Goal: Navigation & Orientation: Find specific page/section

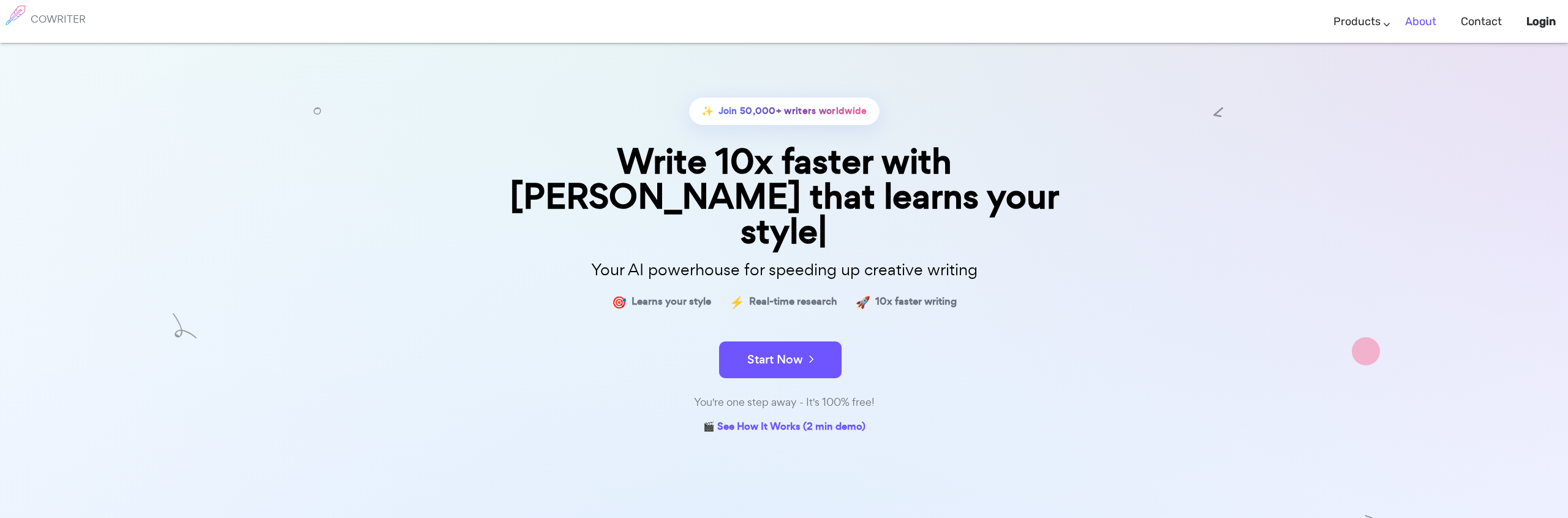
scroll to position [6, 0]
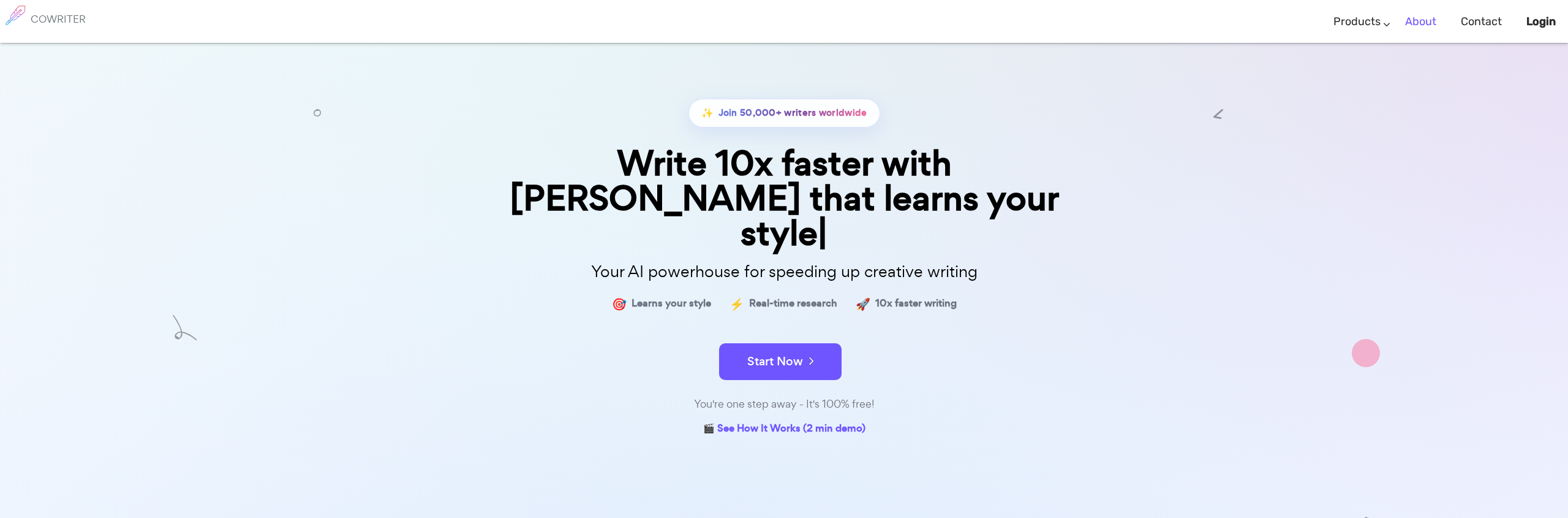
click at [1412, 19] on link "About" at bounding box center [1421, 22] width 31 height 36
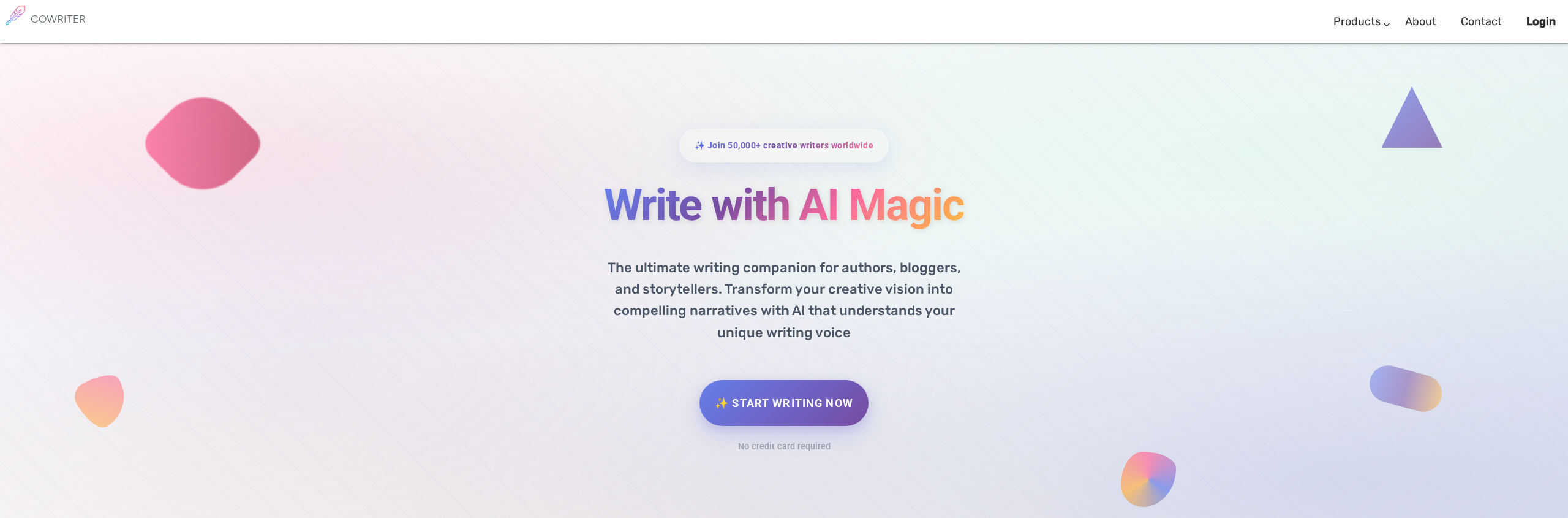
click at [59, 21] on h6 "COWRITER" at bounding box center [58, 19] width 55 height 11
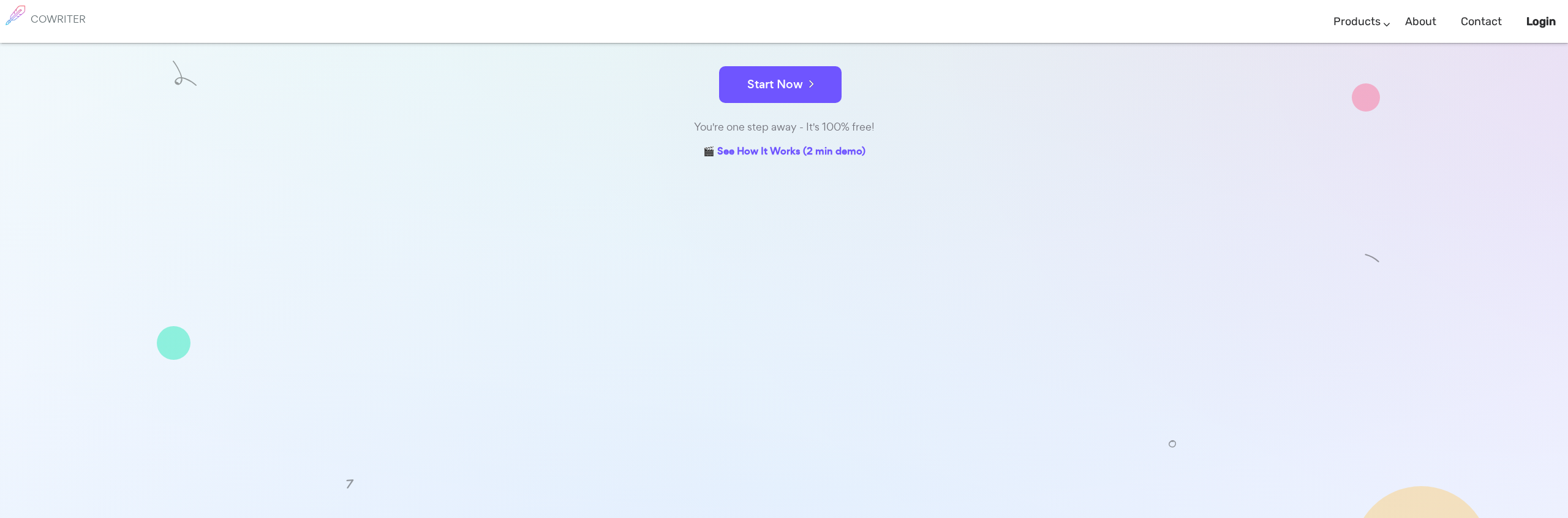
scroll to position [283, 0]
click at [840, 516] on link "Contact us" at bounding box center [846, 524] width 48 height 18
click at [787, 516] on link "Pricing" at bounding box center [795, 524] width 31 height 18
click at [732, 516] on link "Terms & Privacy" at bounding box center [733, 524] width 70 height 18
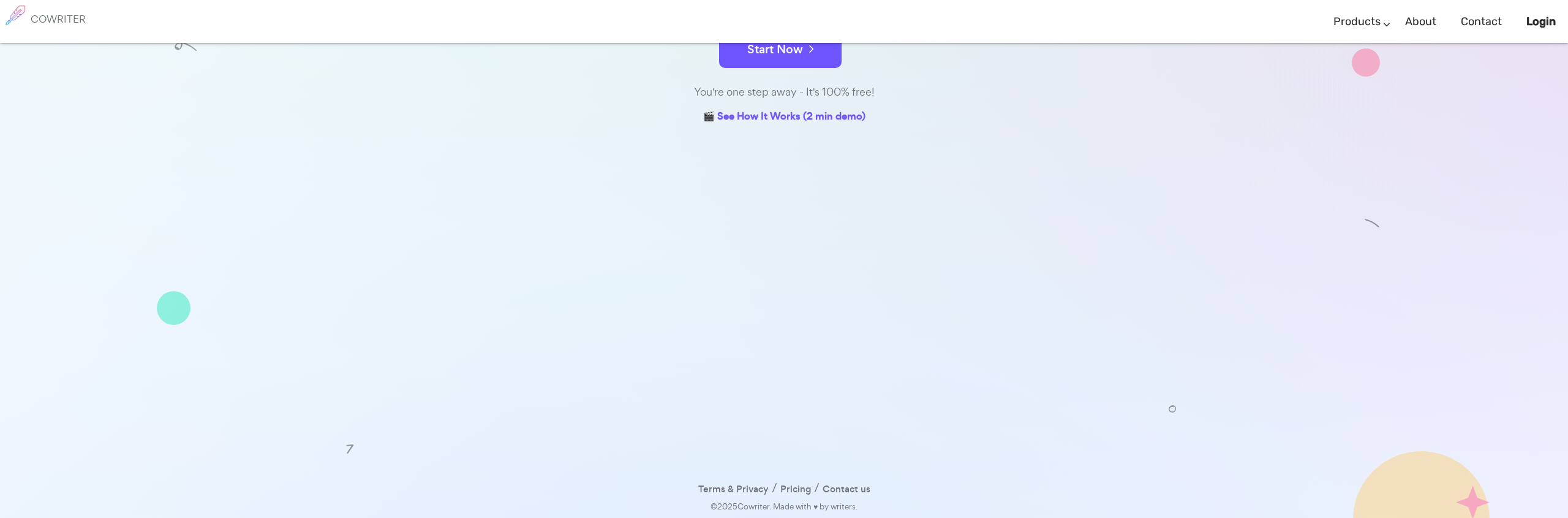
scroll to position [248, 0]
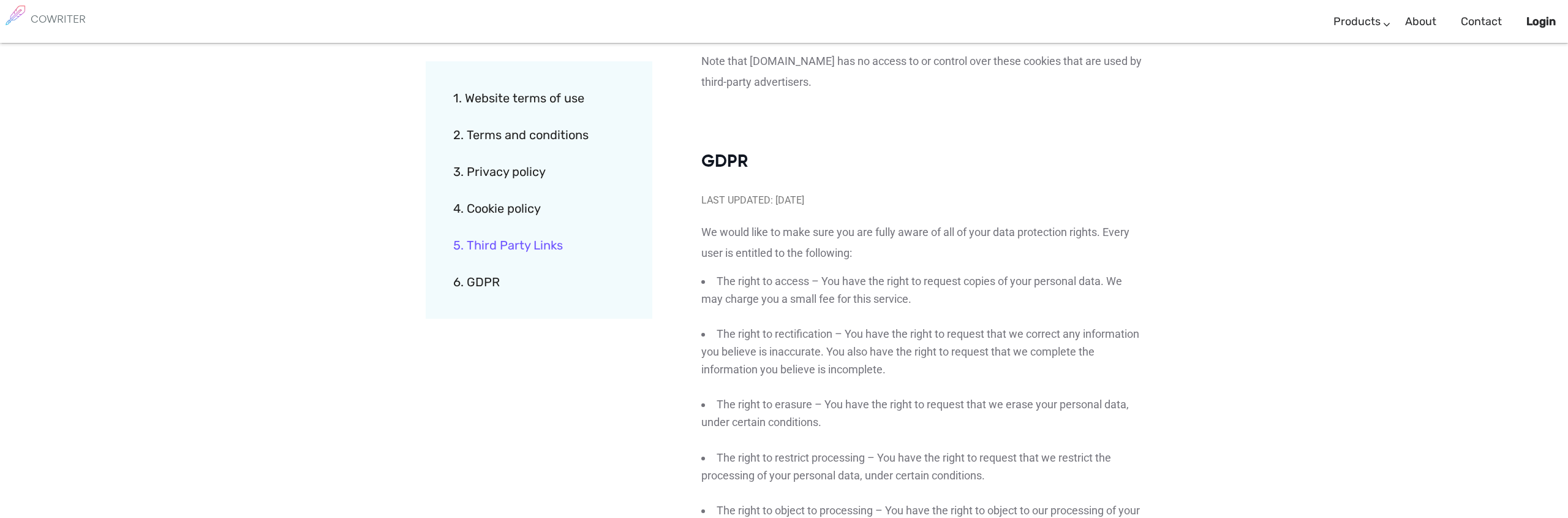
scroll to position [3517, 0]
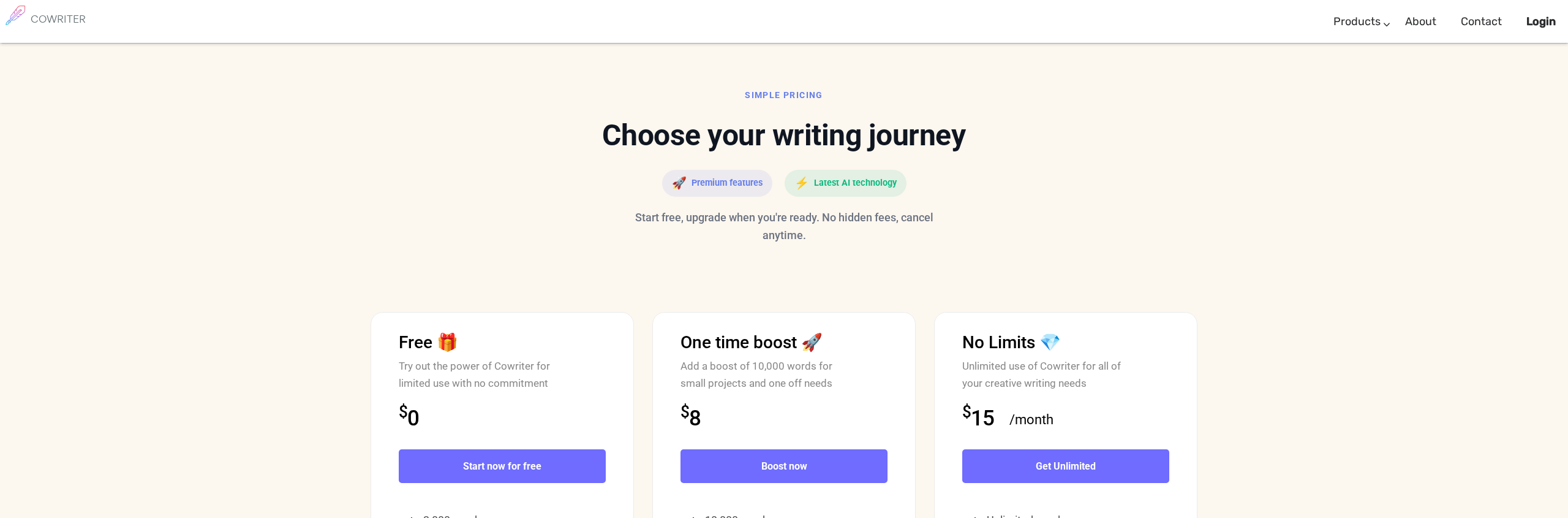
scroll to position [2862, 0]
